Goal: Obtain resource: Download file/media

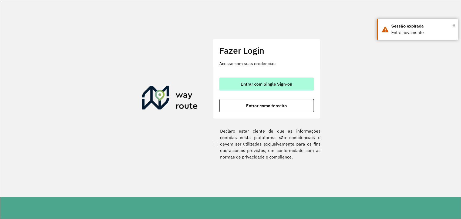
click at [250, 87] on button "Entrar com Single Sign-on" at bounding box center [266, 84] width 95 height 13
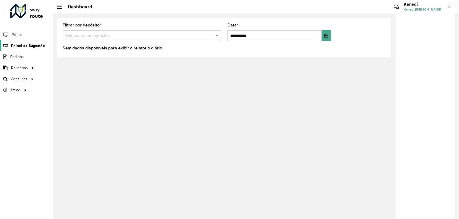
click at [30, 46] on span "Painel de Sugestão" at bounding box center [28, 46] width 34 height 6
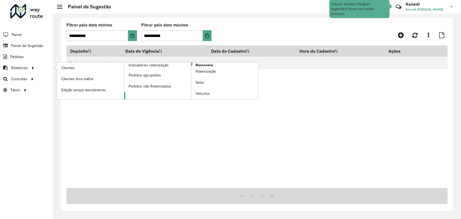
click at [198, 65] on span "Romaneio" at bounding box center [205, 65] width 18 height 6
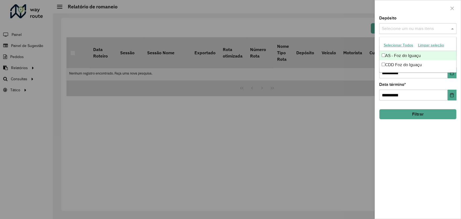
click at [427, 27] on input "text" at bounding box center [415, 29] width 69 height 6
click at [406, 65] on div "CDD Foz do Iguaçu" at bounding box center [417, 64] width 77 height 9
click at [437, 12] on div at bounding box center [418, 8] width 86 height 16
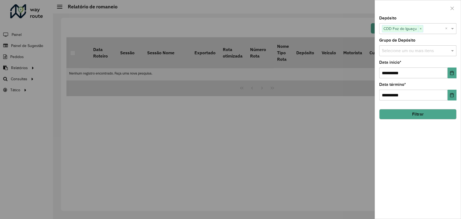
click at [422, 50] on input "text" at bounding box center [415, 51] width 69 height 6
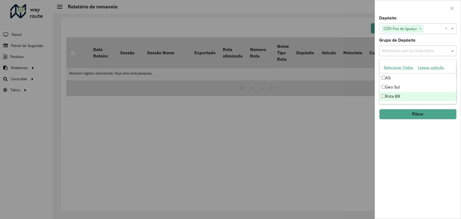
click at [389, 98] on div "Rota BR" at bounding box center [417, 96] width 77 height 9
click at [353, 117] on div at bounding box center [230, 109] width 461 height 219
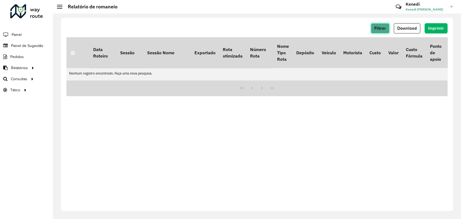
click at [378, 28] on span "Filtrar" at bounding box center [380, 28] width 12 height 5
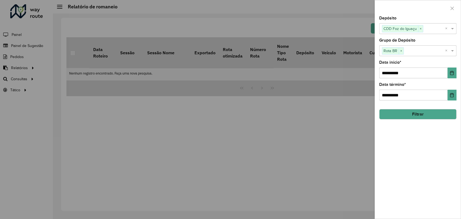
click at [418, 114] on button "Filtrar" at bounding box center [417, 114] width 77 height 10
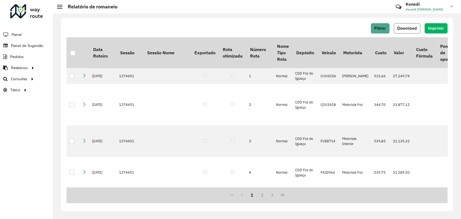
click at [415, 28] on span "Download" at bounding box center [406, 28] width 19 height 5
